Goal: Task Accomplishment & Management: Use online tool/utility

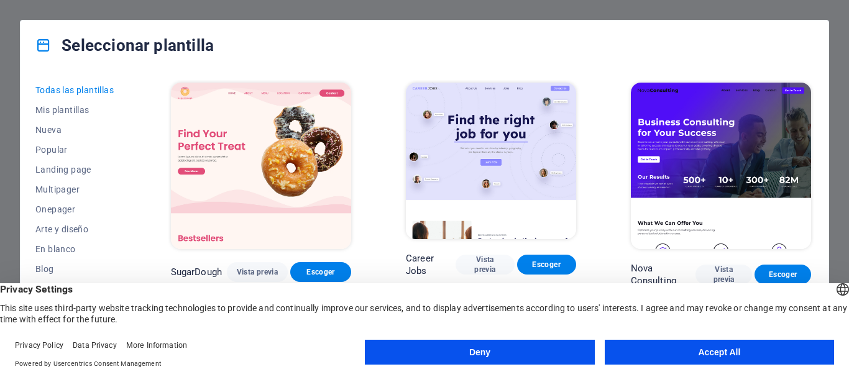
click at [712, 353] on button "Accept All" at bounding box center [719, 352] width 229 height 25
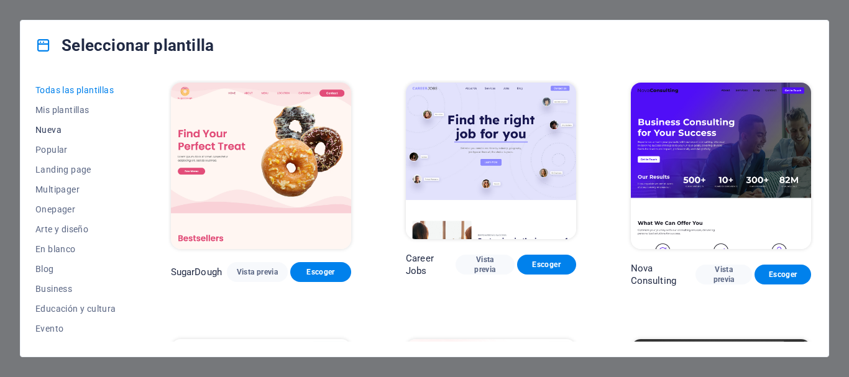
click at [55, 129] on span "Nueva" at bounding box center [75, 130] width 81 height 10
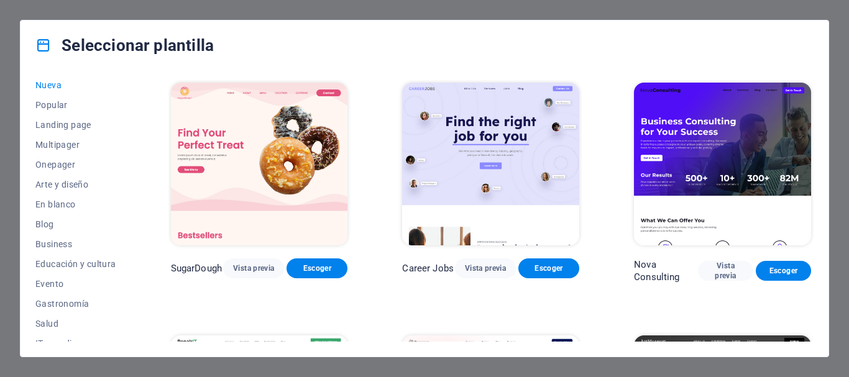
scroll to position [47, 0]
click at [65, 198] on span "En blanco" at bounding box center [75, 203] width 81 height 10
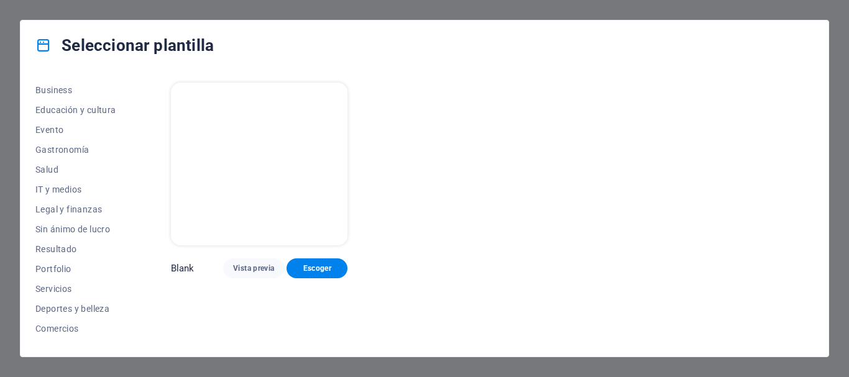
scroll to position [201, 0]
click at [60, 188] on span "IT y medios" at bounding box center [75, 187] width 81 height 10
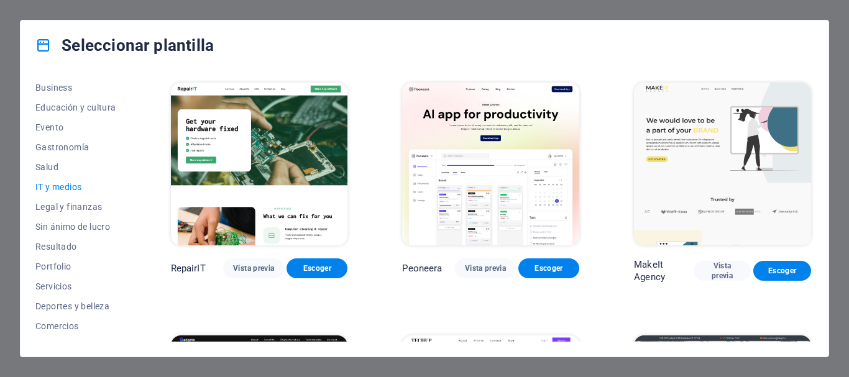
drag, startPoint x: 814, startPoint y: 117, endPoint x: 820, endPoint y: 143, distance: 26.2
click at [812, 160] on div "Todas las plantillas Mis plantillas Nueva Popular Landing page Multipager Onepa…" at bounding box center [425, 213] width 808 height 287
click at [831, 127] on div "Seleccionar plantilla Todas las plantillas Mis plantillas Nueva Popular Landing…" at bounding box center [424, 188] width 849 height 377
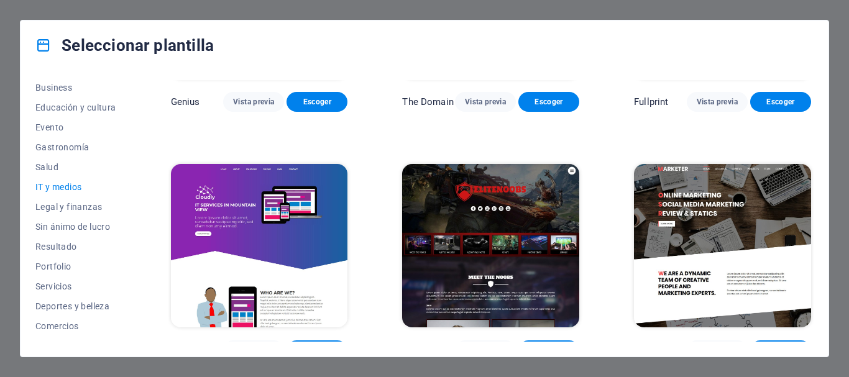
scroll to position [691, 0]
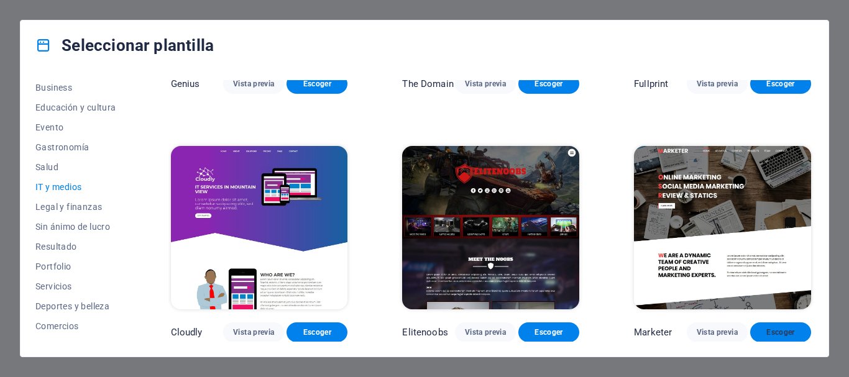
click at [771, 329] on span "Escoger" at bounding box center [780, 333] width 41 height 10
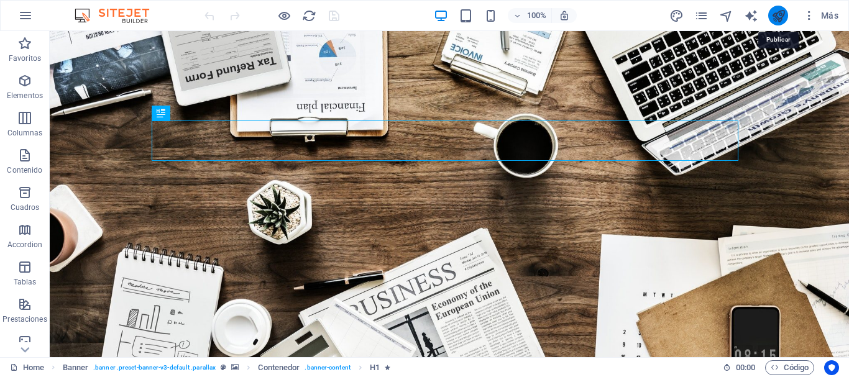
click at [777, 19] on icon "publish" at bounding box center [778, 16] width 14 height 14
click at [827, 19] on span "Más" at bounding box center [820, 15] width 35 height 12
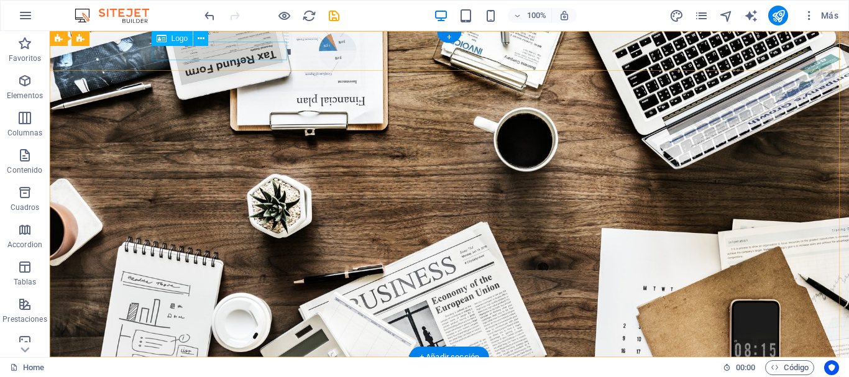
click at [244, 367] on div at bounding box center [449, 376] width 587 height 19
click at [466, 367] on nav "Home About us Services Projects Team Contact" at bounding box center [449, 377] width 587 height 20
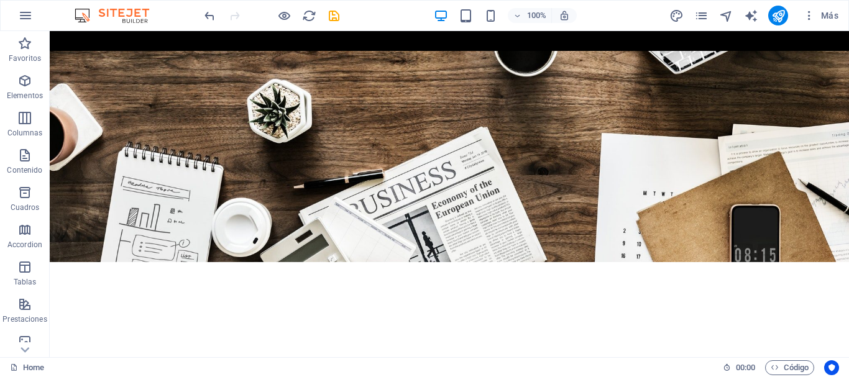
scroll to position [183, 0]
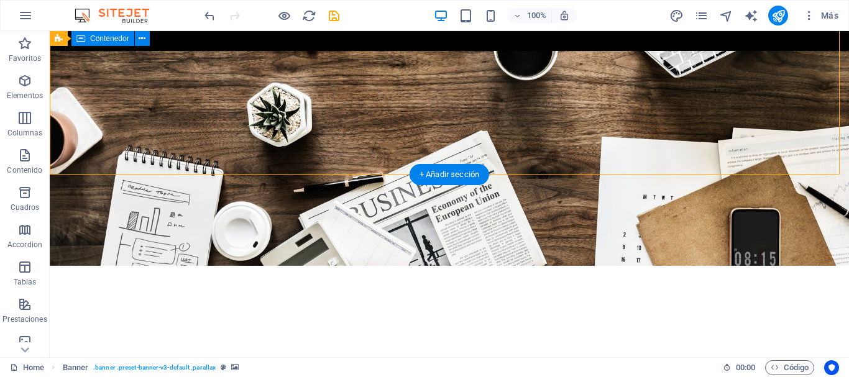
drag, startPoint x: 838, startPoint y: 73, endPoint x: 837, endPoint y: 86, distance: 13.7
click at [837, 175] on div at bounding box center [449, 242] width 799 height 135
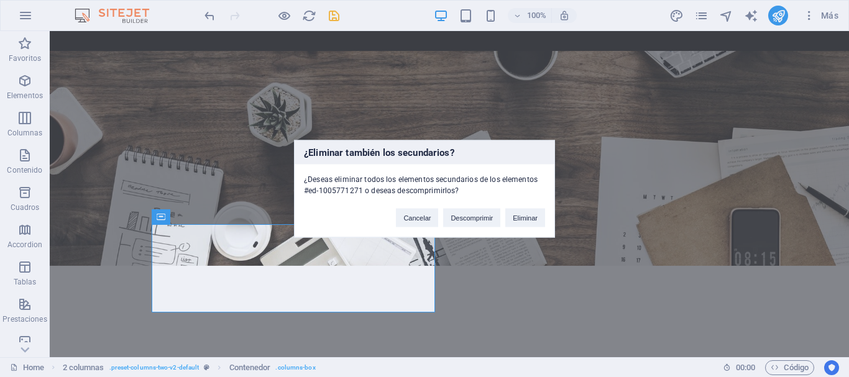
click at [374, 274] on div "¿Eliminar también los secundarios? ¿Deseas eliminar todos los elementos secunda…" at bounding box center [424, 188] width 849 height 377
click at [532, 223] on button "Eliminar" at bounding box center [525, 217] width 40 height 19
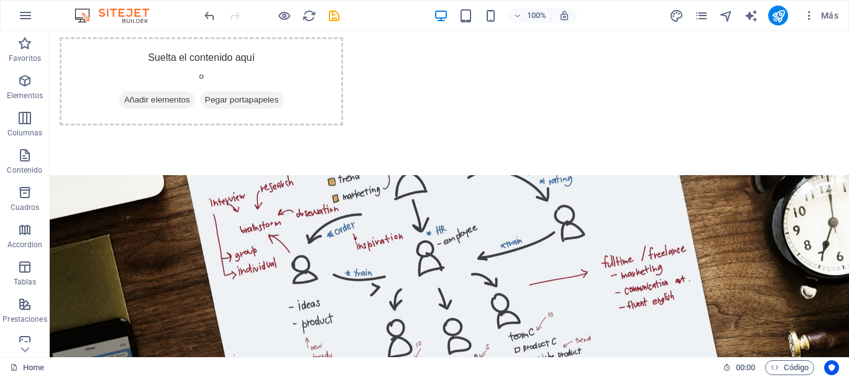
scroll to position [569, 0]
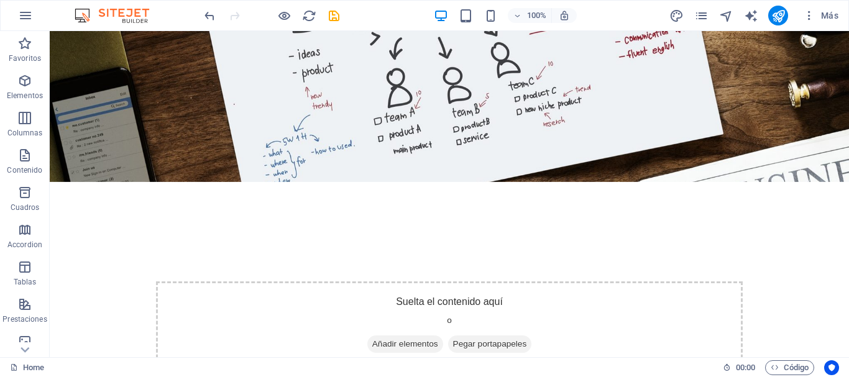
scroll to position [872, 0]
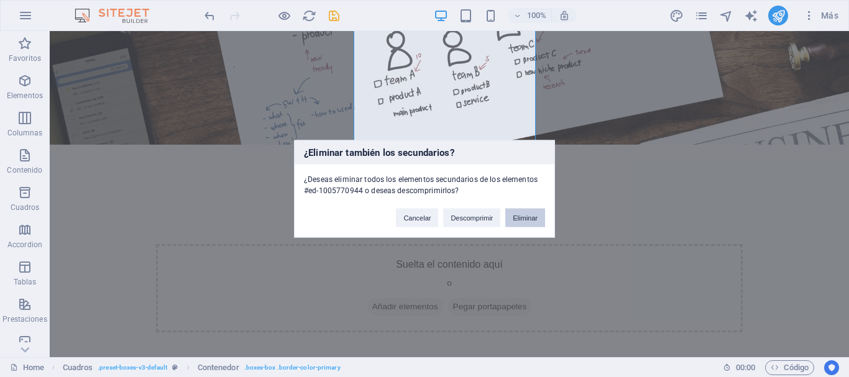
click at [533, 218] on button "Eliminar" at bounding box center [525, 217] width 40 height 19
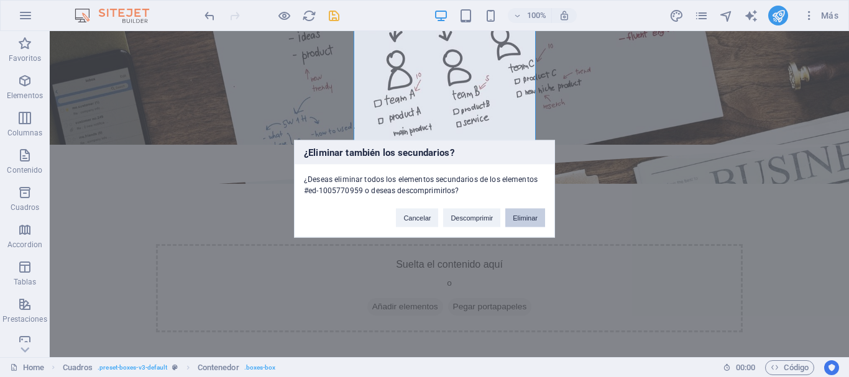
click at [526, 218] on button "Eliminar" at bounding box center [525, 217] width 40 height 19
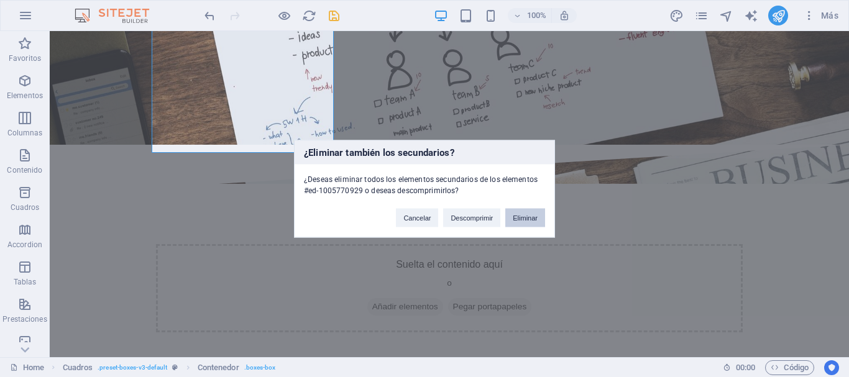
click at [533, 220] on button "Eliminar" at bounding box center [525, 217] width 40 height 19
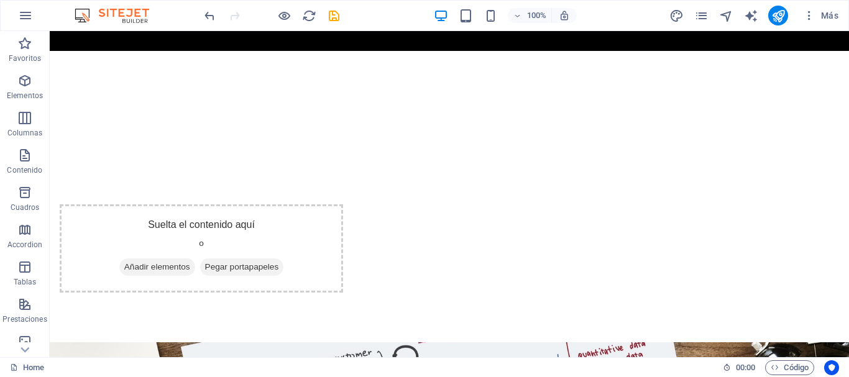
scroll to position [0, 0]
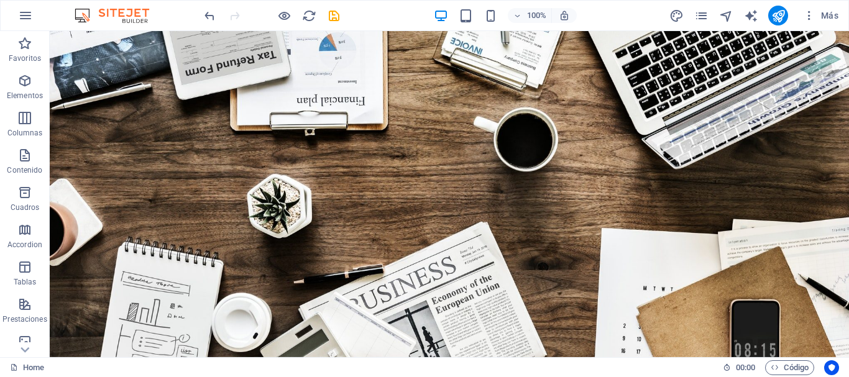
drag, startPoint x: 846, startPoint y: 131, endPoint x: 898, endPoint y: 61, distance: 87.5
click at [333, 16] on icon "save" at bounding box center [334, 16] width 14 height 14
click at [780, 17] on icon "publish" at bounding box center [778, 16] width 14 height 14
checkbox input "false"
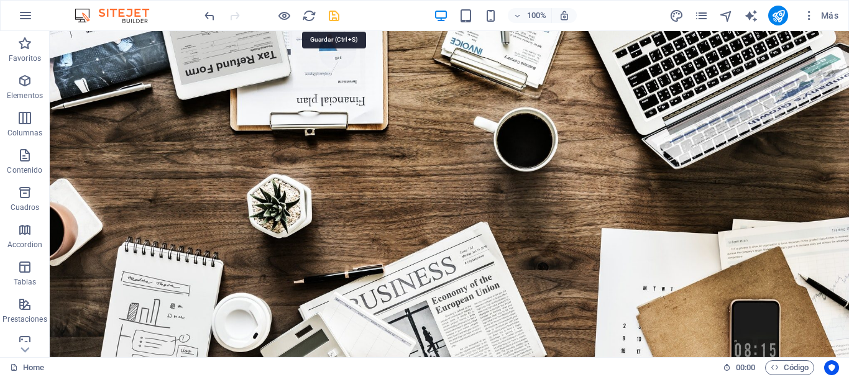
click at [335, 18] on icon "save" at bounding box center [334, 16] width 14 height 14
checkbox input "false"
click at [726, 17] on icon "navigator" at bounding box center [726, 16] width 14 height 14
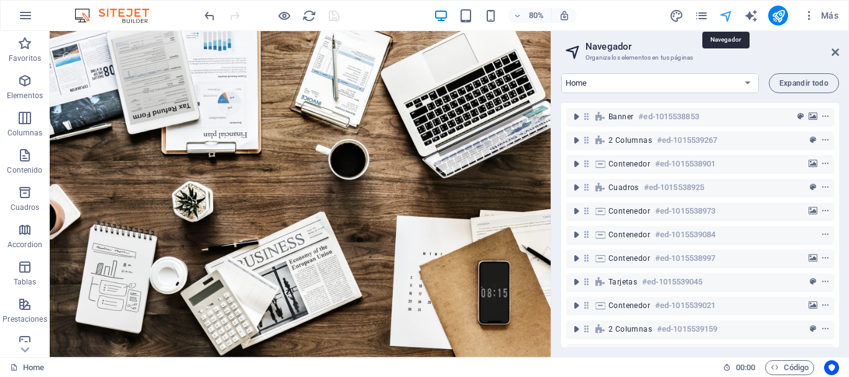
click at [729, 19] on icon "navigator" at bounding box center [726, 16] width 14 height 14
click at [780, 20] on icon "publish" at bounding box center [778, 16] width 14 height 14
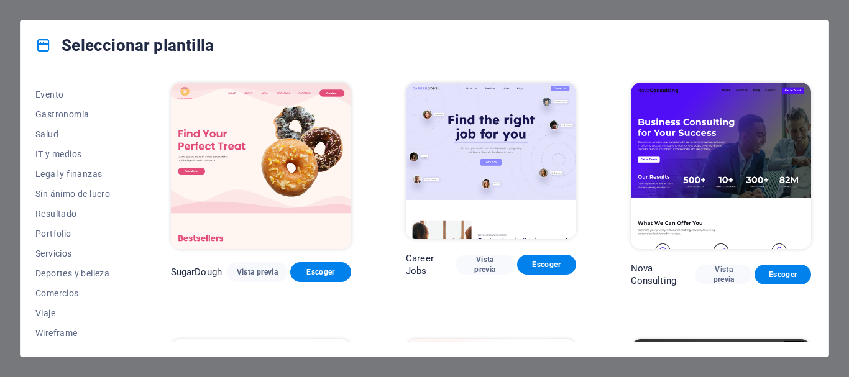
scroll to position [236, 0]
click at [74, 296] on span "Comercios" at bounding box center [75, 292] width 81 height 10
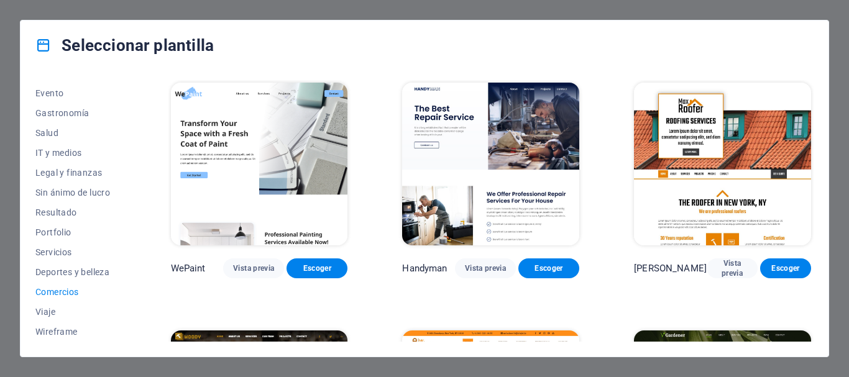
click at [811, 67] on div "Seleccionar plantilla" at bounding box center [425, 46] width 808 height 50
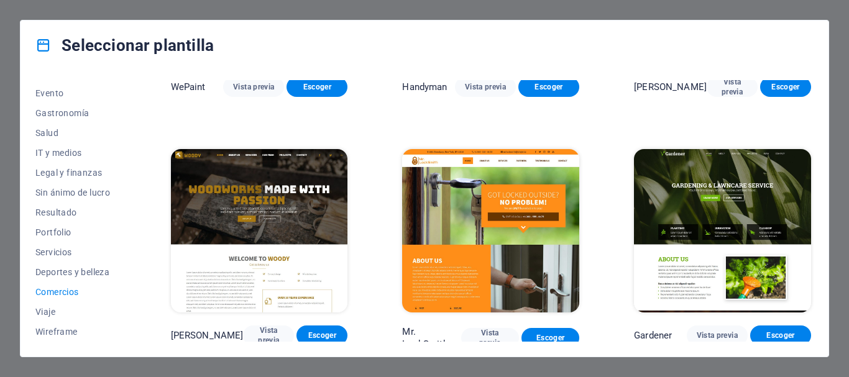
scroll to position [0, 0]
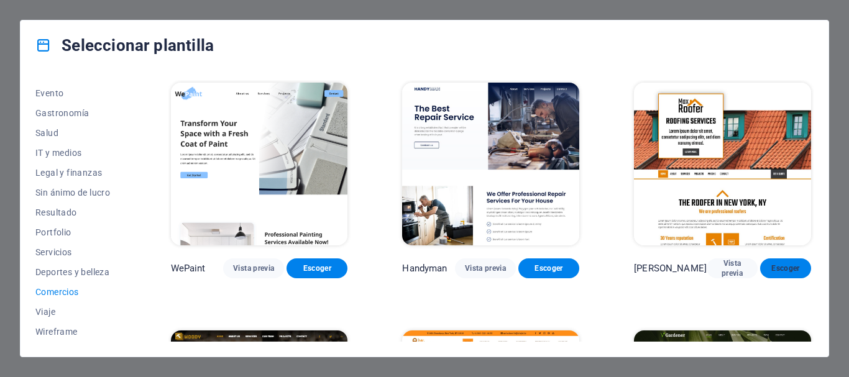
click at [770, 267] on span "Escoger" at bounding box center [785, 269] width 31 height 10
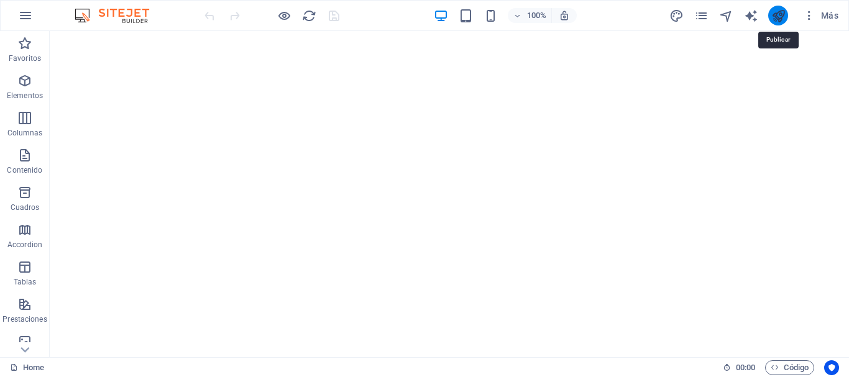
click at [775, 17] on icon "publish" at bounding box center [778, 16] width 14 height 14
